Goal: Transaction & Acquisition: Purchase product/service

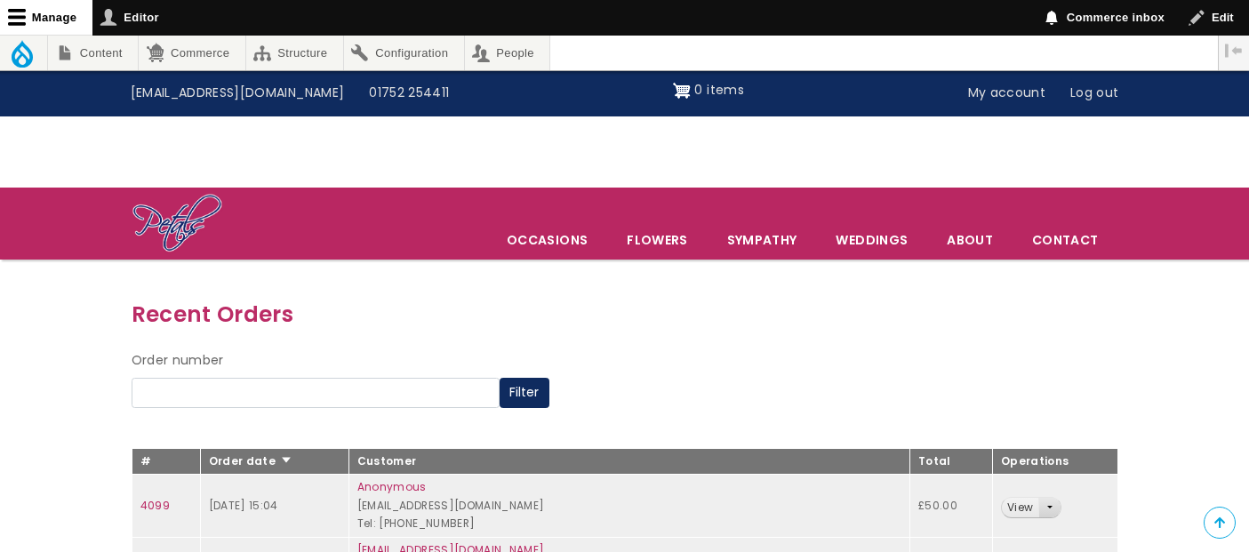
scroll to position [265, 0]
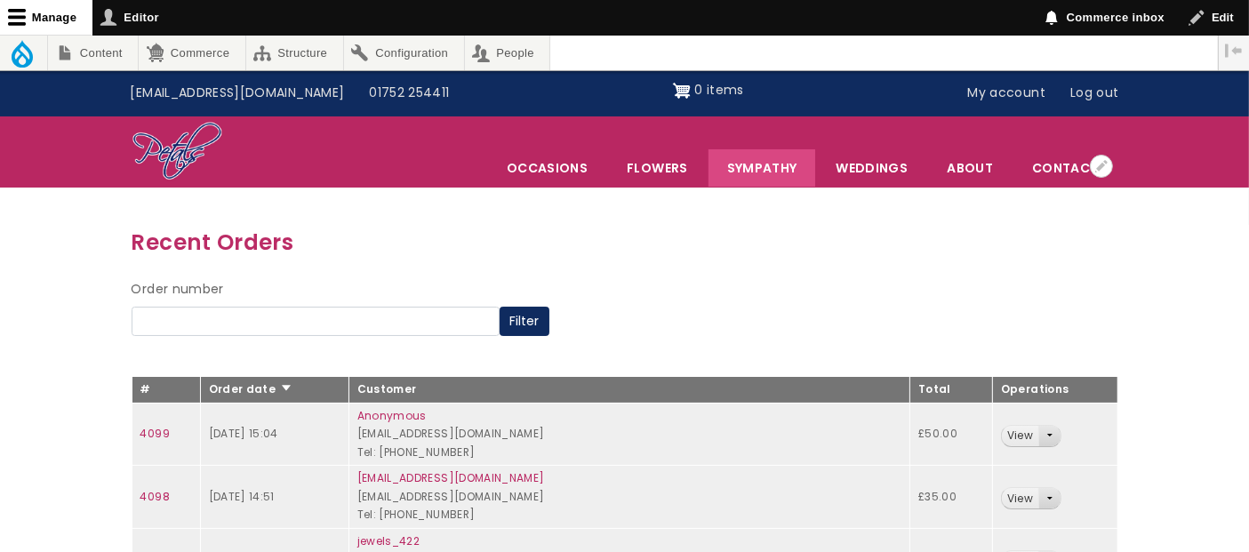
click at [775, 173] on link "Sympathy" at bounding box center [763, 167] width 108 height 37
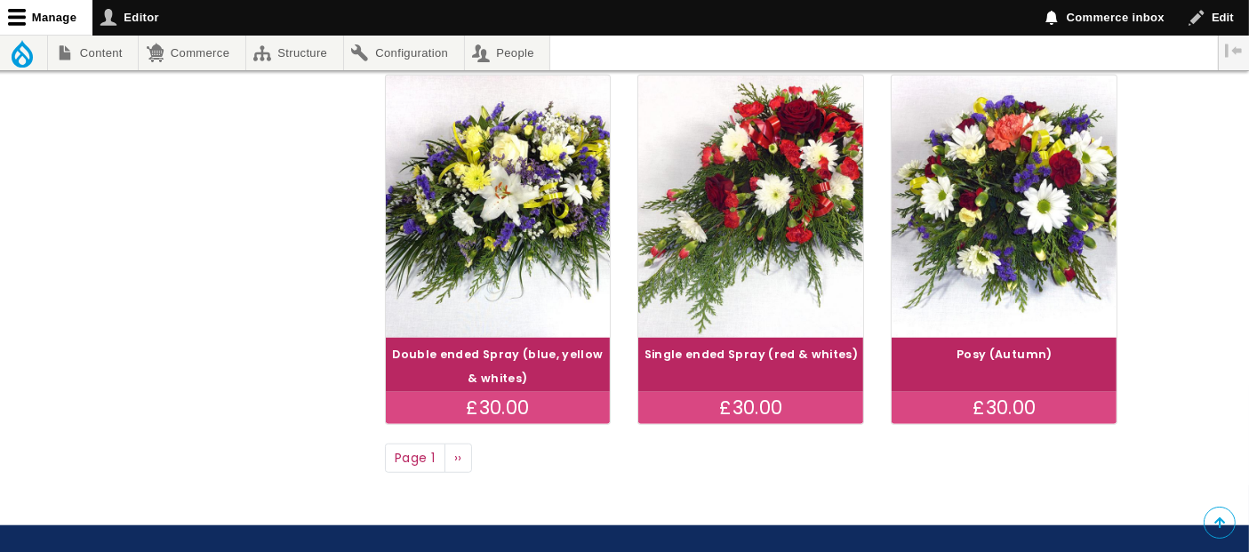
scroll to position [1475, 0]
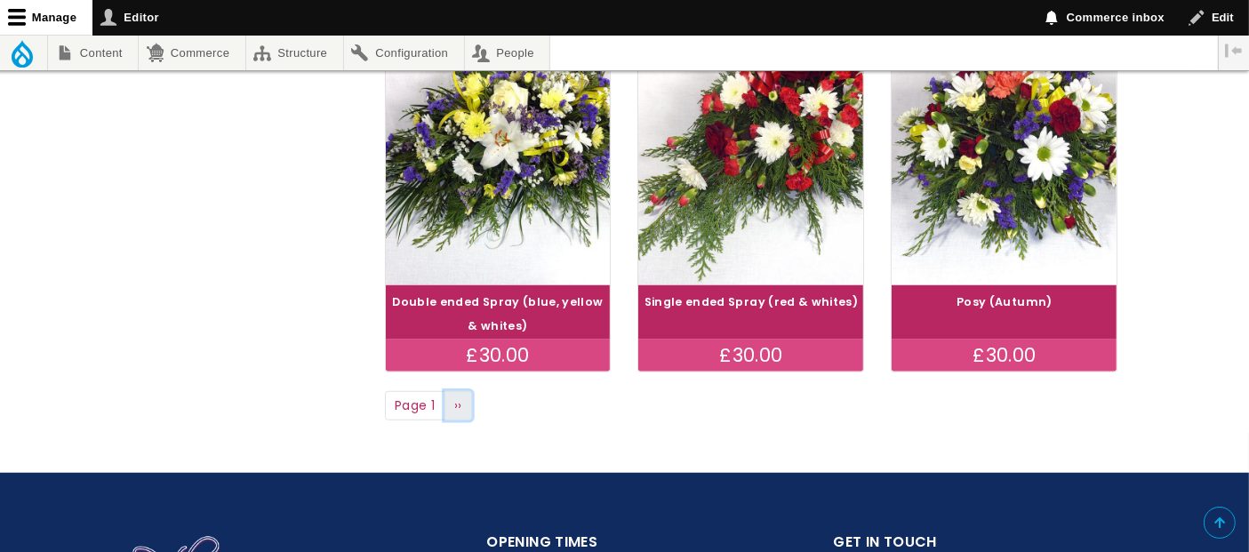
click at [459, 405] on span "››" at bounding box center [458, 406] width 8 height 18
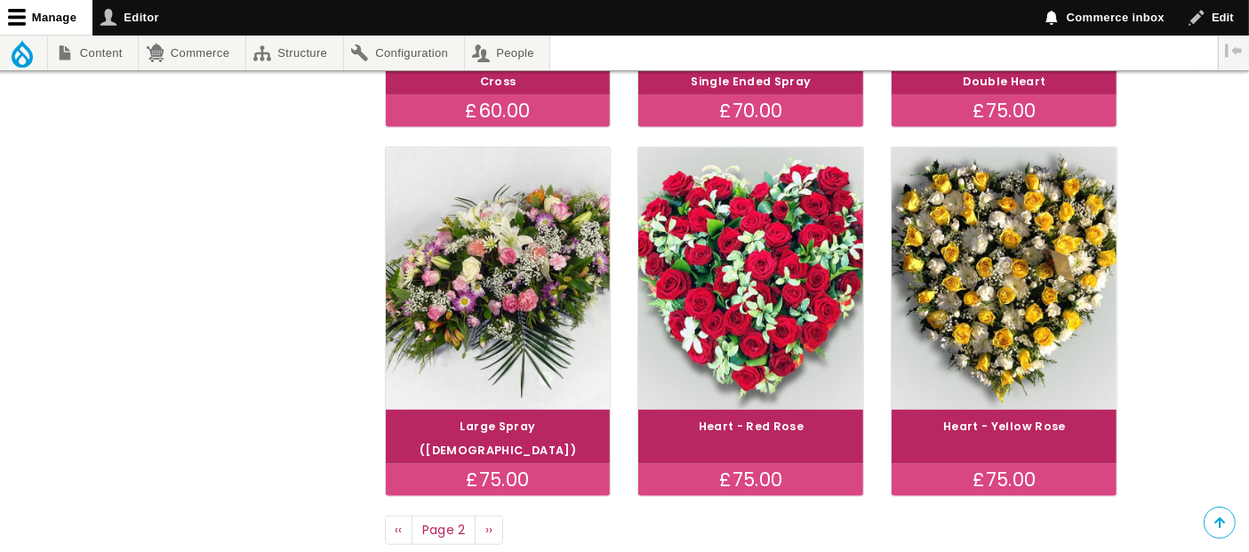
scroll to position [1369, 0]
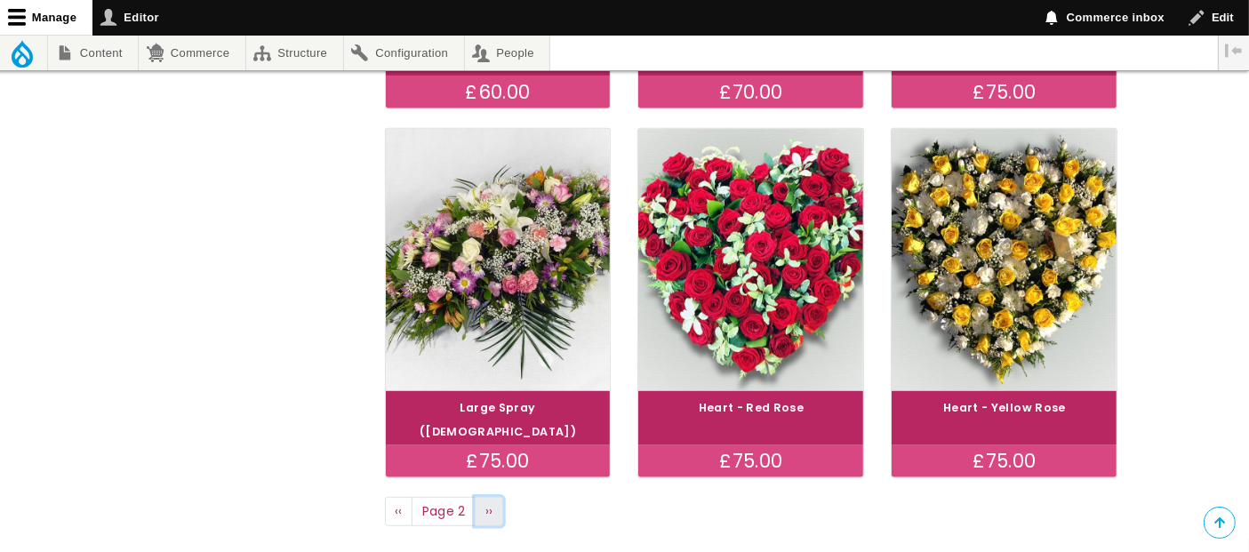
click at [486, 497] on link "Next page ››" at bounding box center [489, 512] width 28 height 30
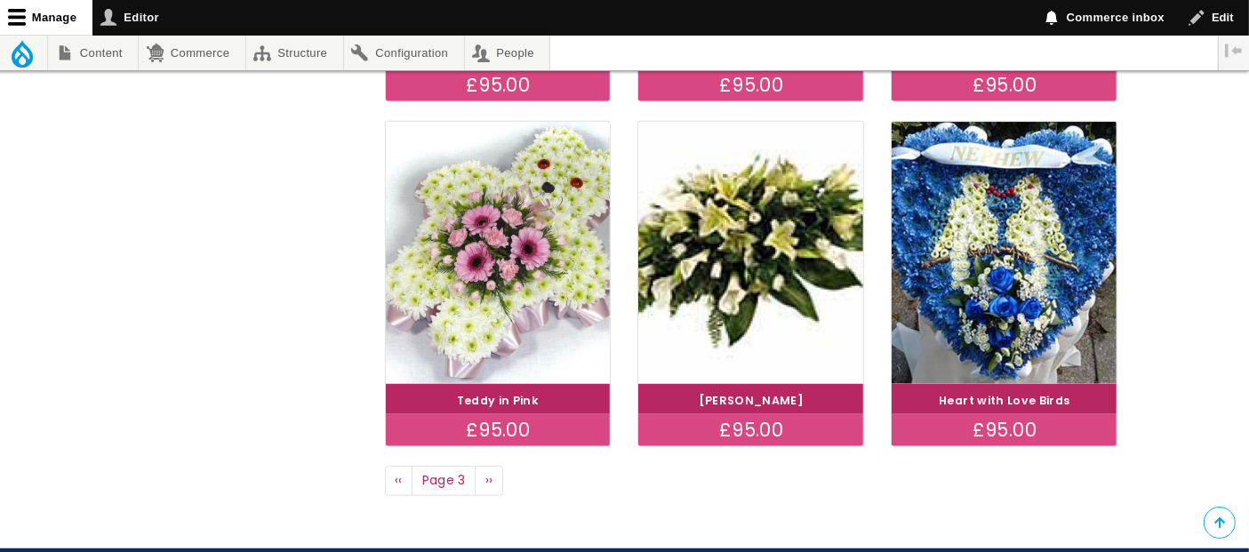
scroll to position [1395, 0]
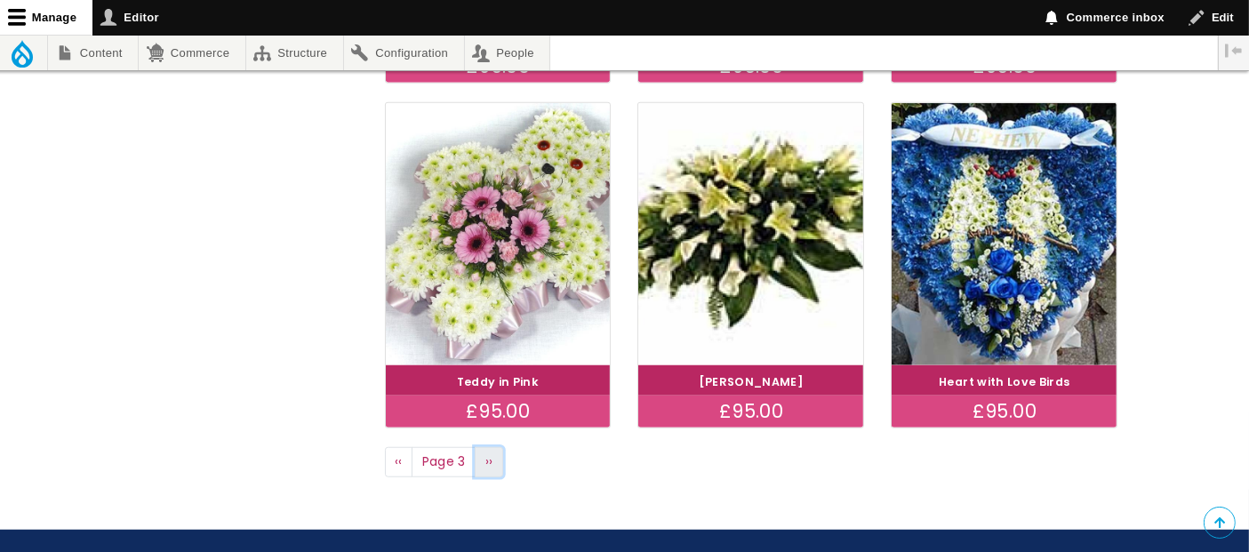
click at [486, 455] on span "››" at bounding box center [490, 462] width 8 height 18
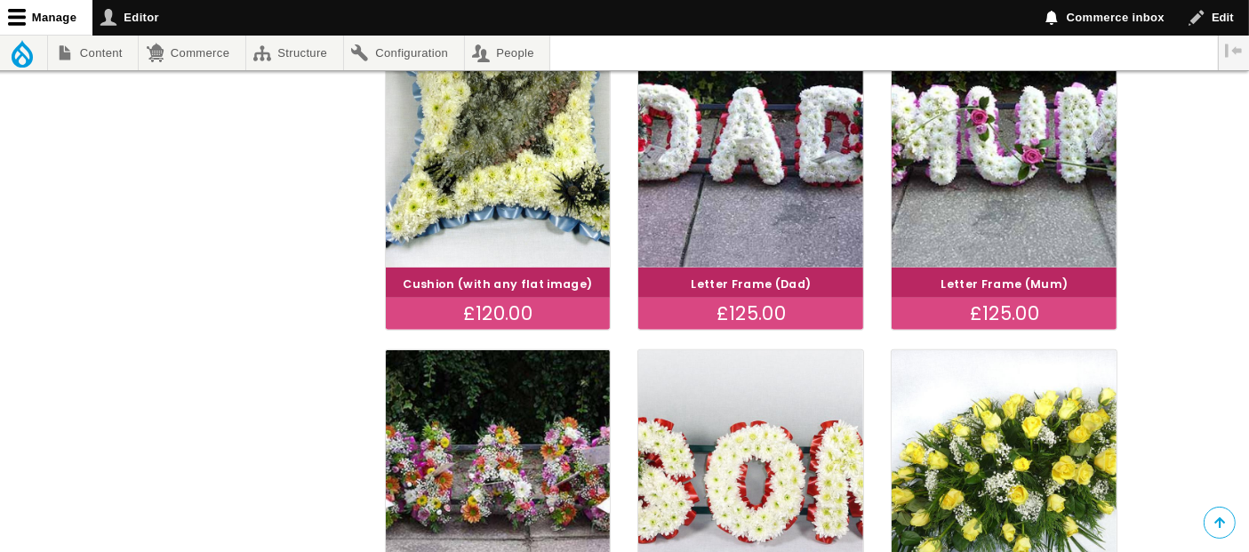
scroll to position [947, 0]
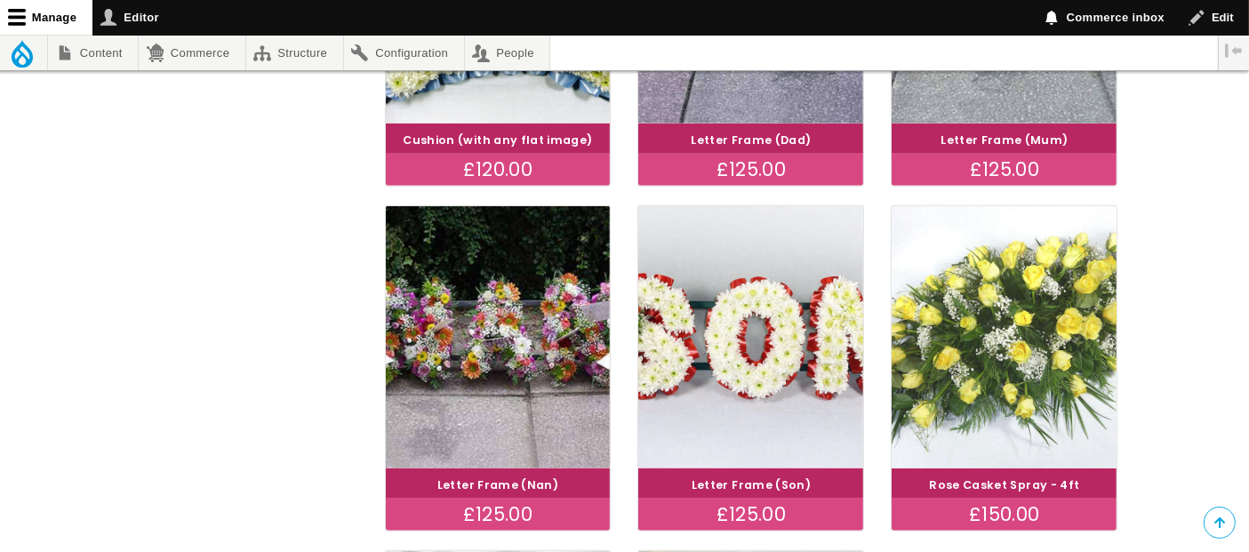
click at [984, 418] on img at bounding box center [1005, 337] width 253 height 293
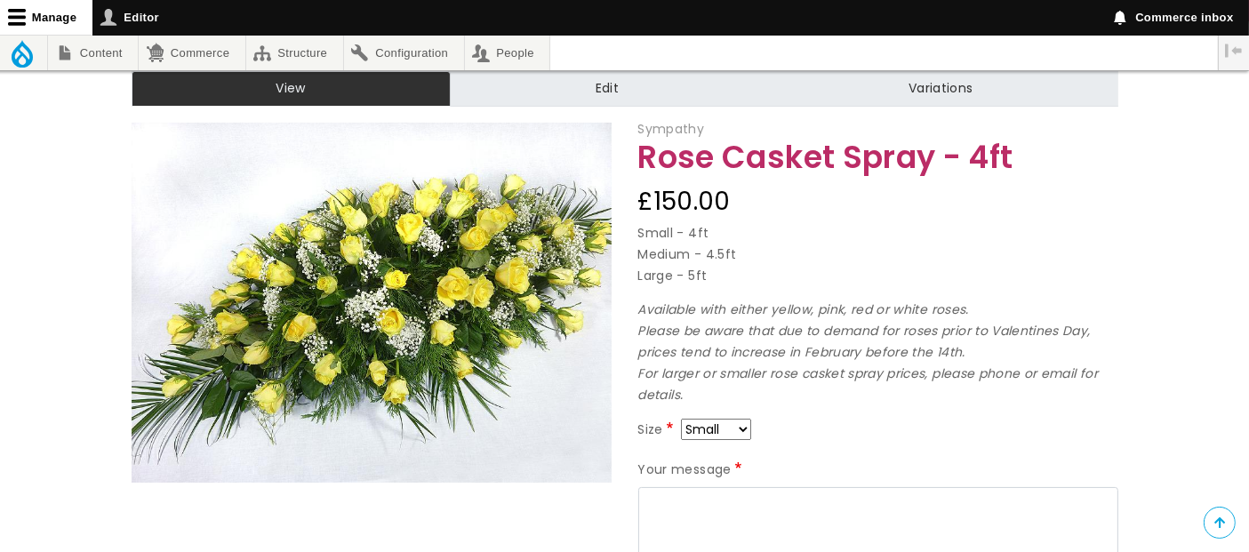
scroll to position [250, 0]
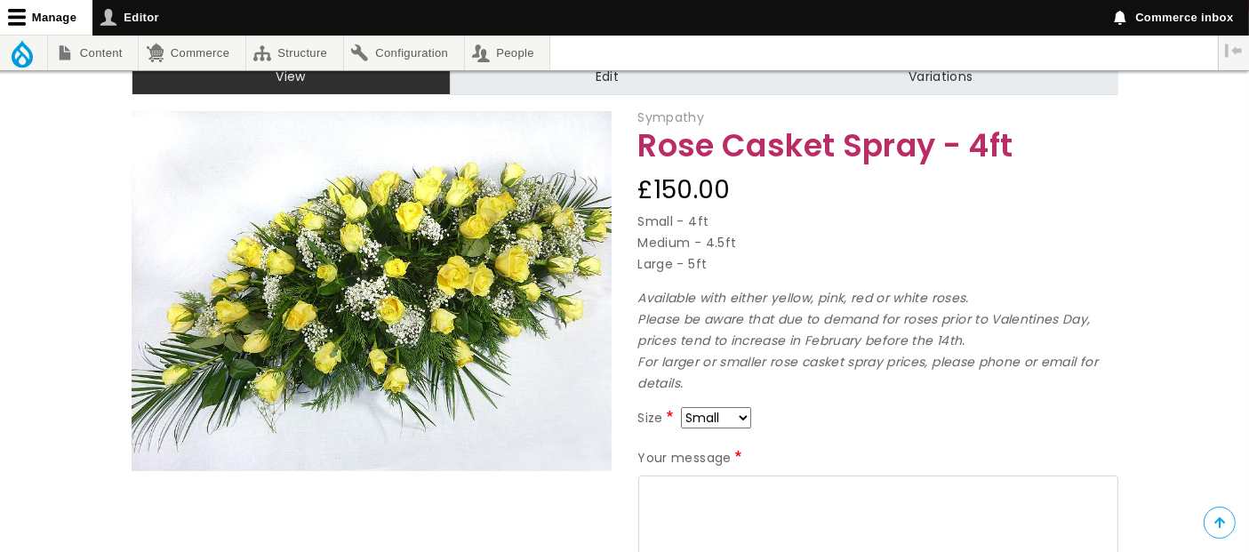
click at [745, 416] on select "Small Medium Large" at bounding box center [716, 417] width 70 height 21
select select "9"
click at [743, 421] on select "Small Medium Large" at bounding box center [716, 417] width 70 height 21
select select "10"
click at [746, 413] on select "Small Medium Large" at bounding box center [716, 417] width 70 height 21
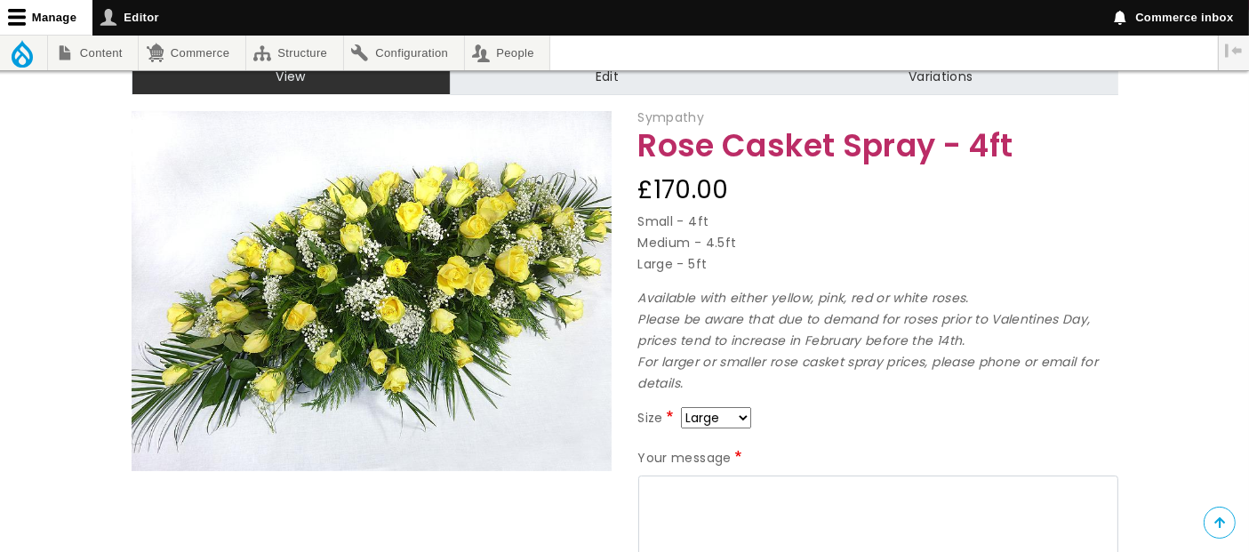
select select "9"
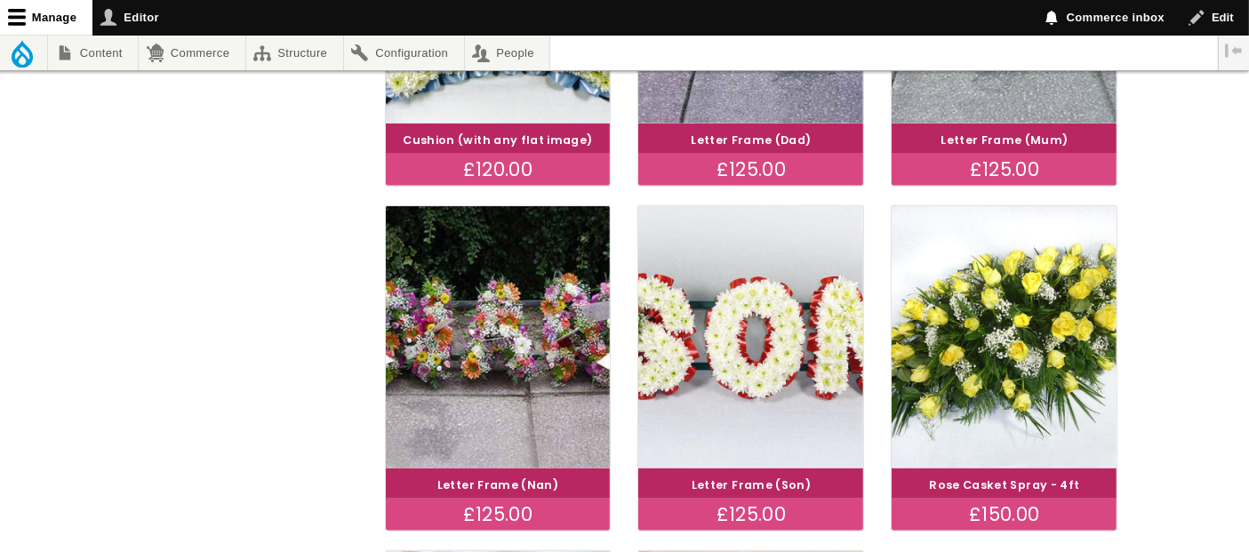
scroll to position [947, 0]
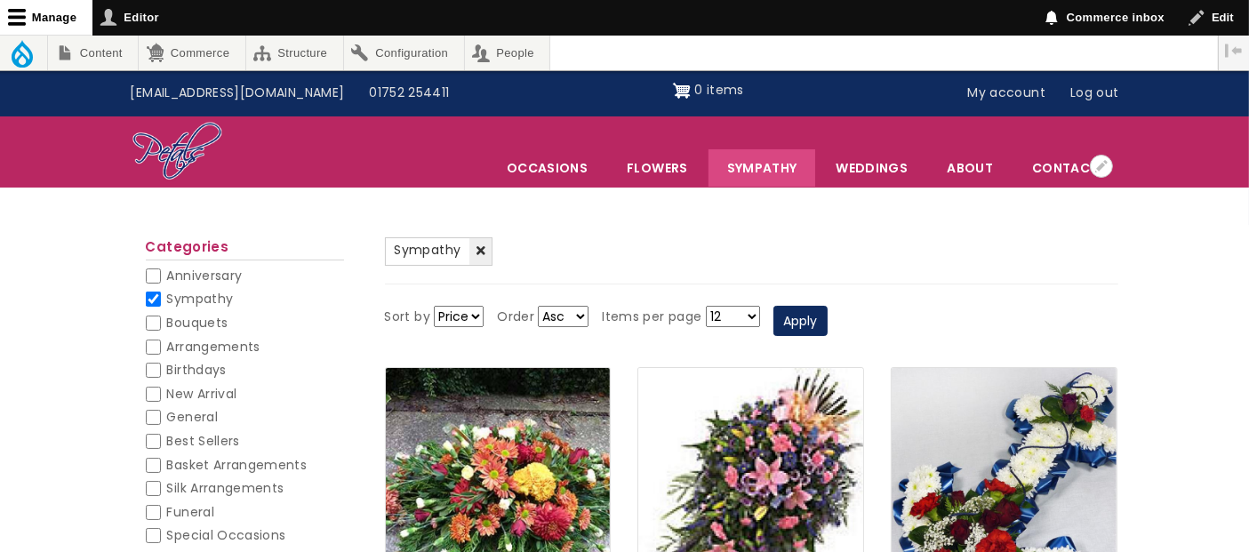
click at [786, 161] on link "Sympathy" at bounding box center [763, 167] width 108 height 37
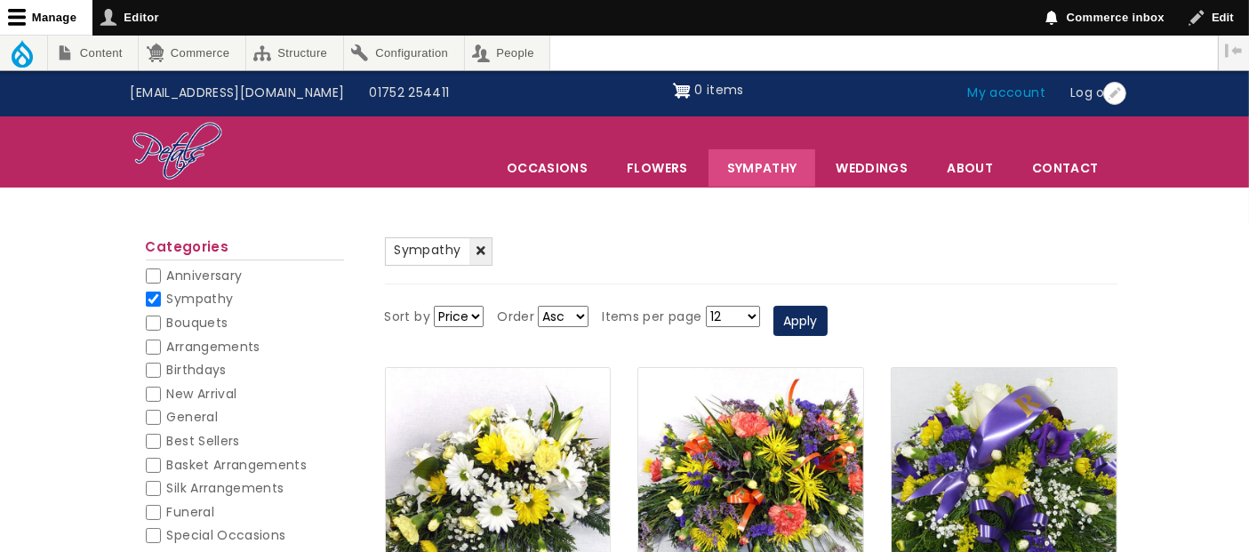
click at [1018, 92] on link "My account" at bounding box center [1007, 93] width 103 height 34
